Goal: Task Accomplishment & Management: Manage account settings

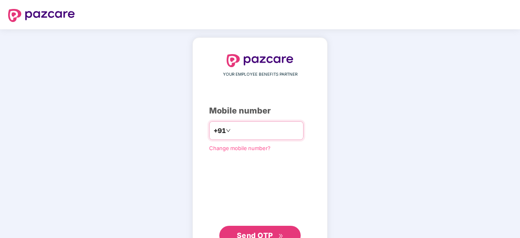
click at [292, 132] on input "number" at bounding box center [266, 130] width 67 height 13
type input "**********"
click at [272, 234] on span "Send OTP" at bounding box center [255, 234] width 36 height 9
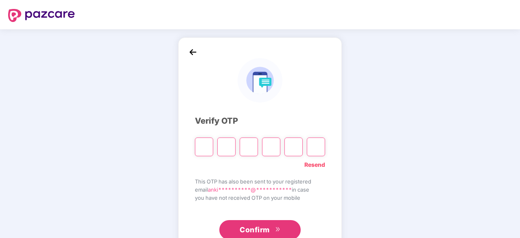
type input "*"
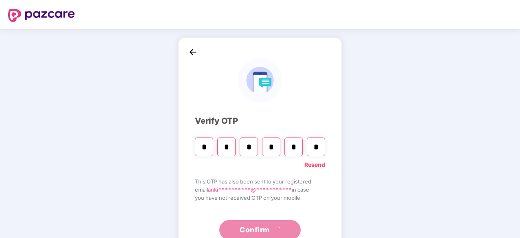
type input "*"
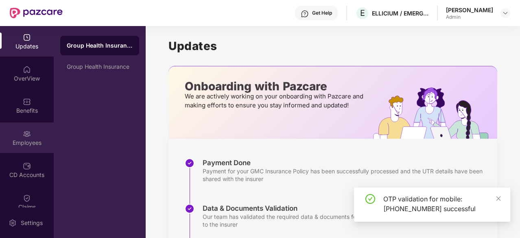
click at [28, 140] on div "Employees" at bounding box center [27, 143] width 54 height 8
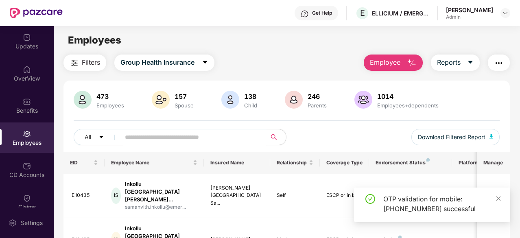
click at [168, 140] on input "text" at bounding box center [190, 137] width 131 height 12
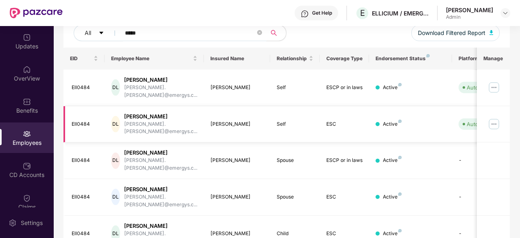
scroll to position [122, 0]
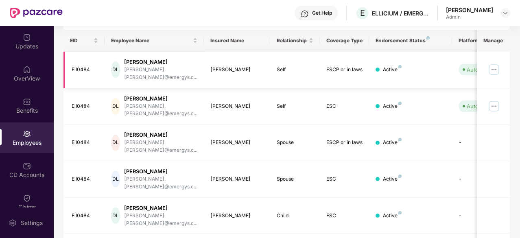
type input "*****"
drag, startPoint x: 326, startPoint y: 67, endPoint x: 363, endPoint y: 67, distance: 37.1
click at [363, 67] on td "ESCP or in laws" at bounding box center [345, 70] width 50 height 37
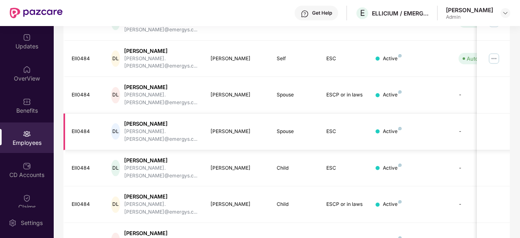
scroll to position [171, 0]
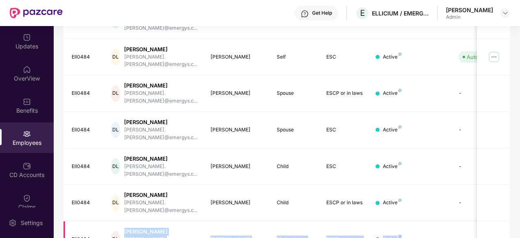
drag, startPoint x: 406, startPoint y: 193, endPoint x: 125, endPoint y: 191, distance: 281.4
click at [125, 222] on tr "Ell0484 DL [PERSON_NAME] [PERSON_NAME].[PERSON_NAME]@emergys.c... [PERSON_NAME]…" at bounding box center [328, 240] width 529 height 37
click at [209, 222] on td "[PERSON_NAME]" at bounding box center [237, 240] width 66 height 37
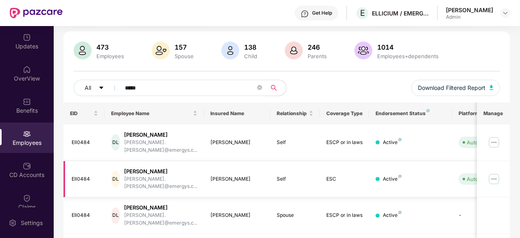
click at [493, 173] on img at bounding box center [494, 179] width 13 height 13
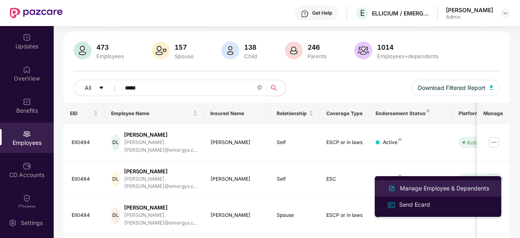
click at [461, 193] on div "Manage Employee & Dependents" at bounding box center [438, 189] width 105 height 10
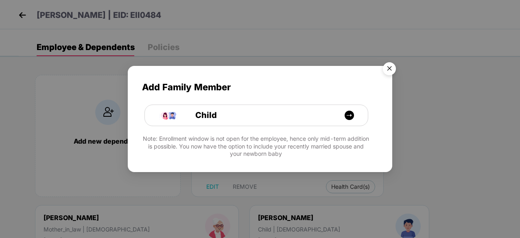
click at [393, 68] on img "Close" at bounding box center [389, 70] width 23 height 23
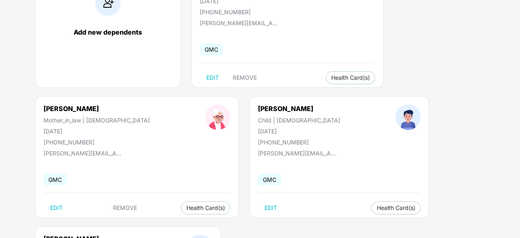
scroll to position [122, 0]
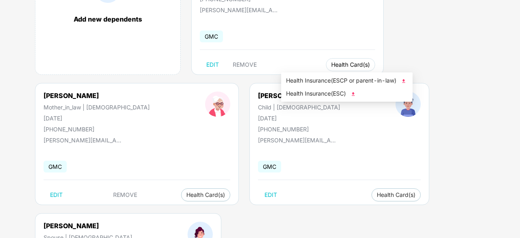
click at [331, 63] on span "Health Card(s)" at bounding box center [350, 65] width 39 height 4
click at [316, 82] on span "Health Insurance(ESCP or parent-in-law)" at bounding box center [347, 80] width 122 height 9
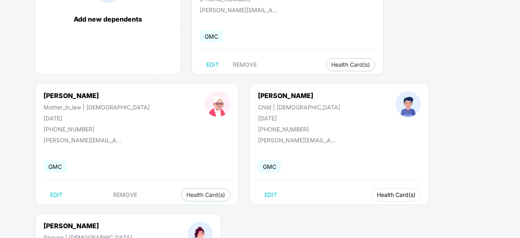
click at [372, 199] on button "Health Card(s)" at bounding box center [396, 195] width 49 height 13
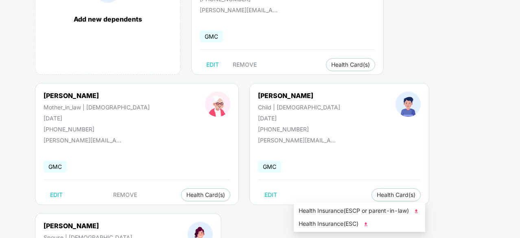
click at [318, 209] on span "Health Insurance(ESCP or parent-in-law)" at bounding box center [360, 210] width 122 height 9
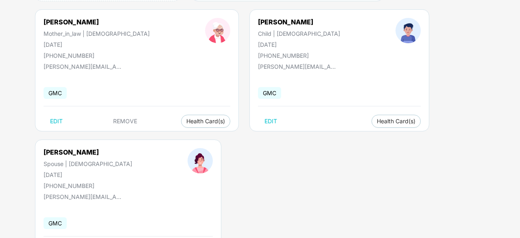
scroll to position [204, 0]
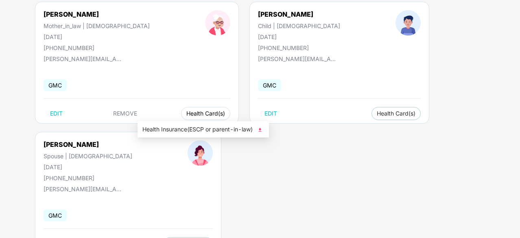
click at [187, 115] on span "Health Card(s)" at bounding box center [206, 114] width 39 height 4
click at [174, 128] on span "Health Insurance(ESCP or parent-in-law)" at bounding box center [204, 129] width 122 height 9
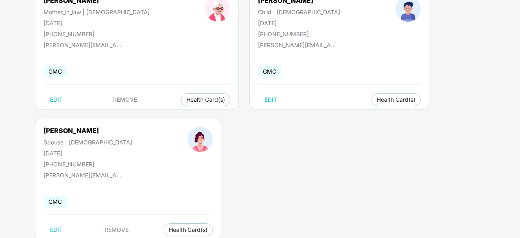
scroll to position [239, 0]
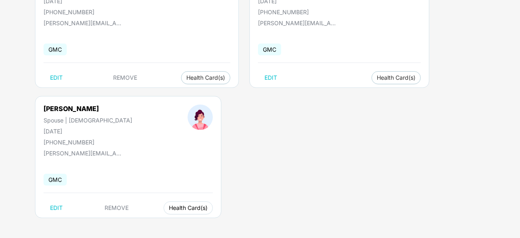
click at [169, 206] on span "Health Card(s)" at bounding box center [188, 208] width 39 height 4
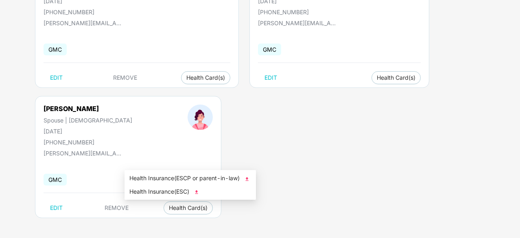
click at [156, 177] on span "Health Insurance(ESCP or parent-in-law)" at bounding box center [191, 178] width 122 height 9
